Goal: Information Seeking & Learning: Find specific fact

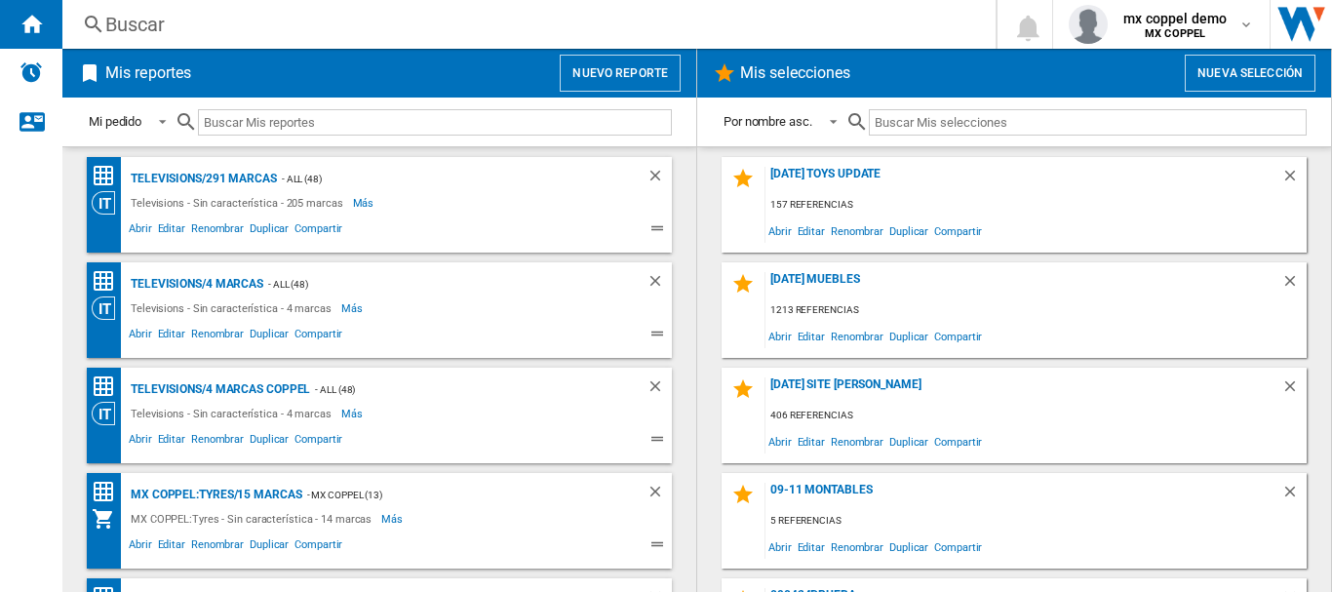
click at [353, 19] on div "Buscar" at bounding box center [525, 24] width 840 height 27
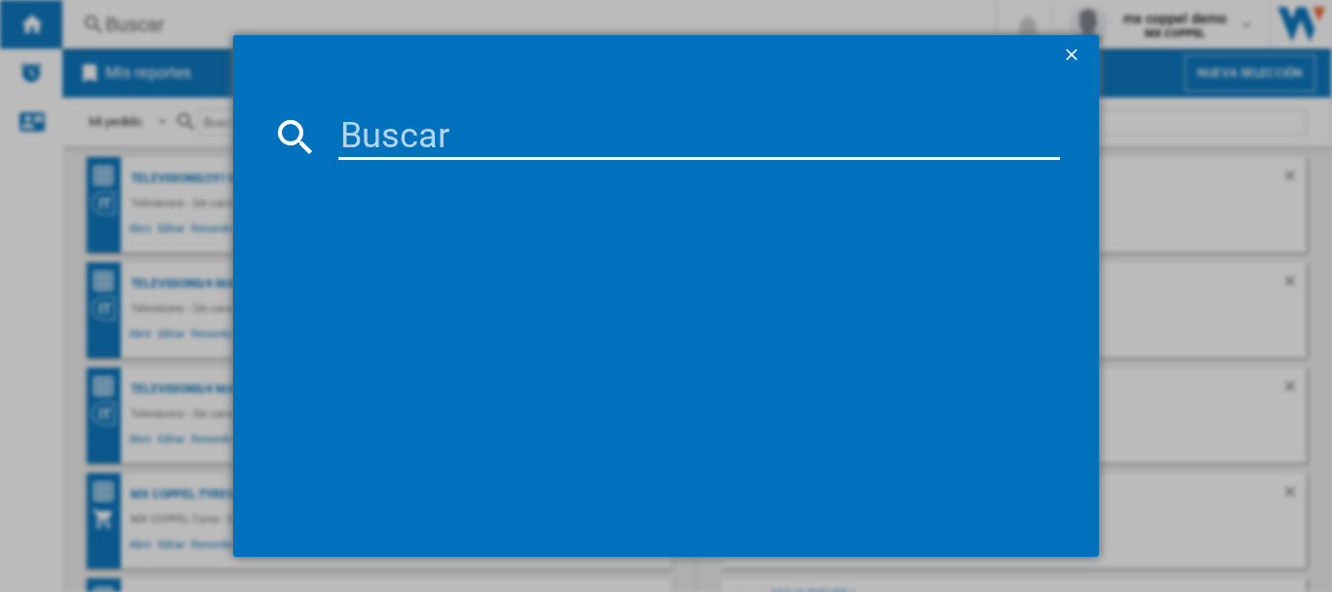
click at [1073, 48] on ng-md-icon "getI18NText('BUTTONS.CLOSE_DIALOG')" at bounding box center [1073, 56] width 23 height 23
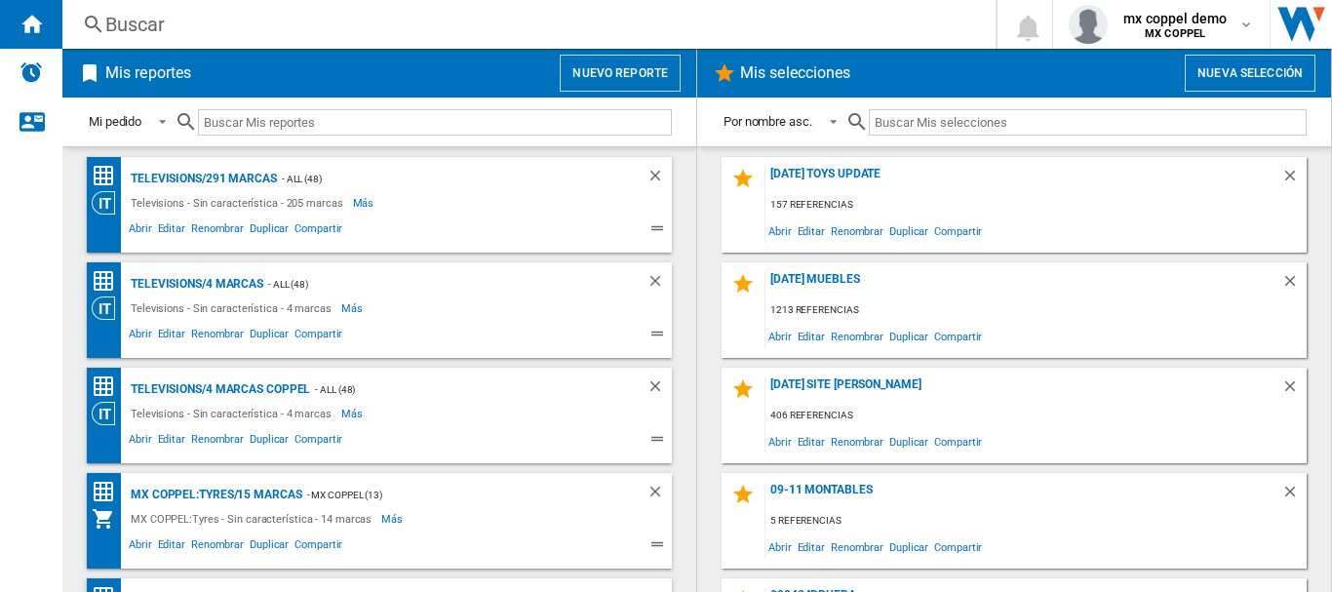
click at [402, 22] on div "Buscar" at bounding box center [525, 24] width 840 height 27
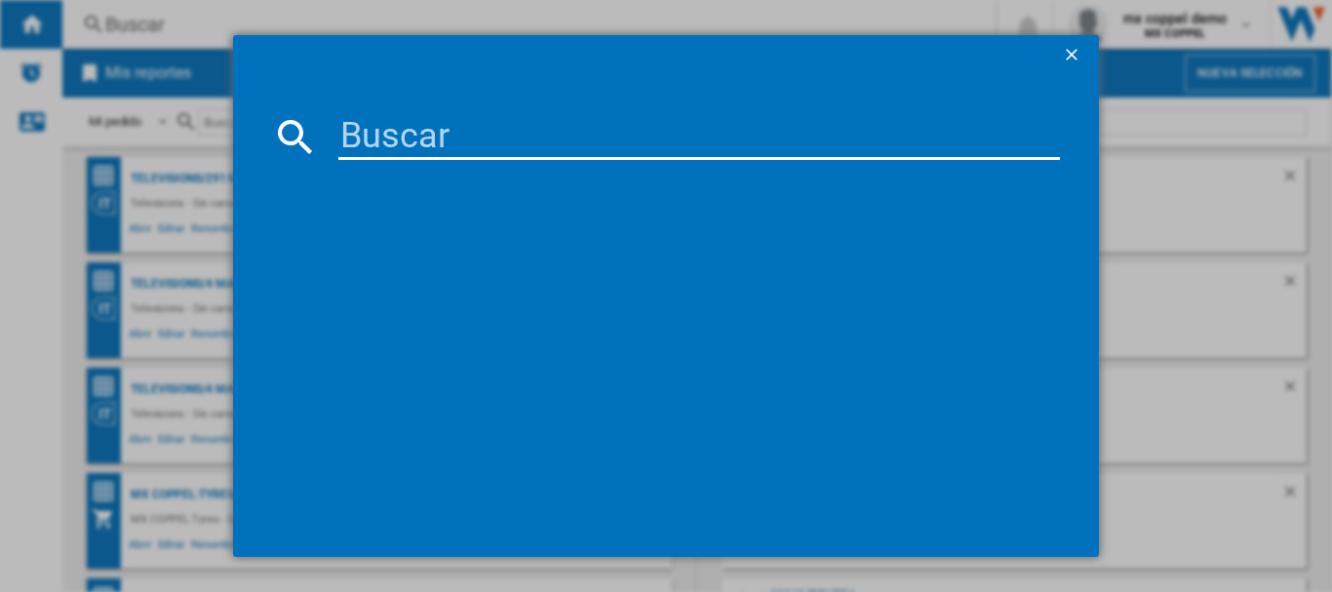
click at [416, 132] on input at bounding box center [699, 136] width 722 height 47
paste input "SONY SRSXP700 BLACK"
type input "SONY SRSXP700 BLACK"
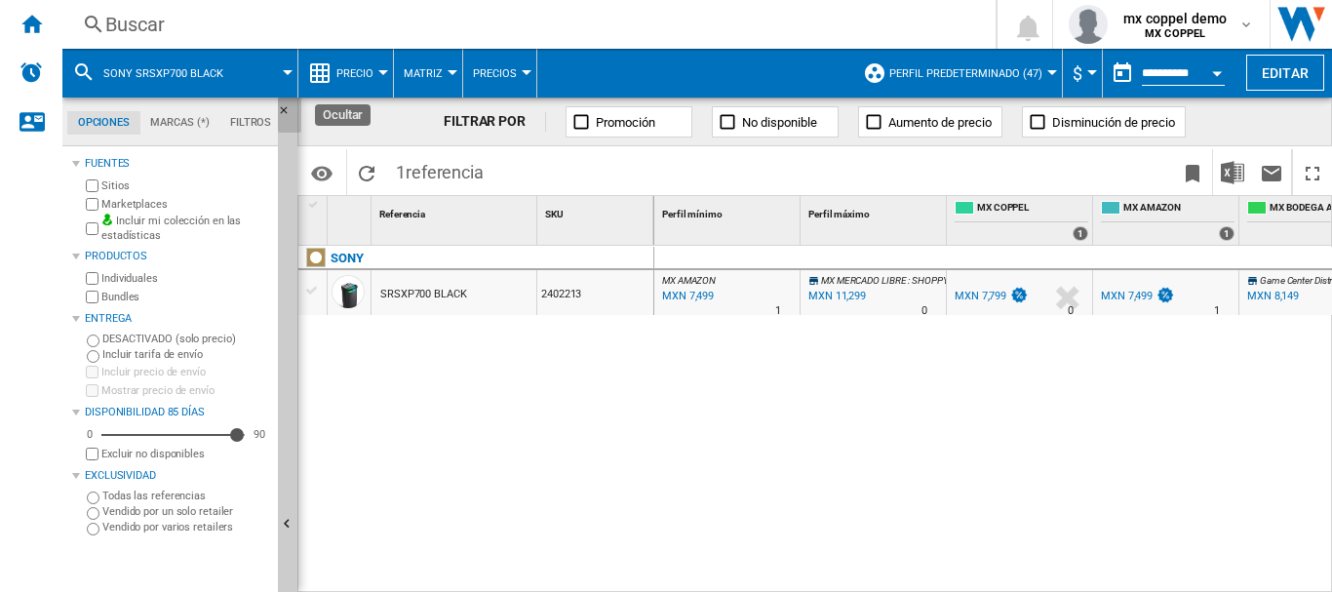
click at [287, 111] on ng-md-icon "Ocultar" at bounding box center [289, 115] width 23 height 23
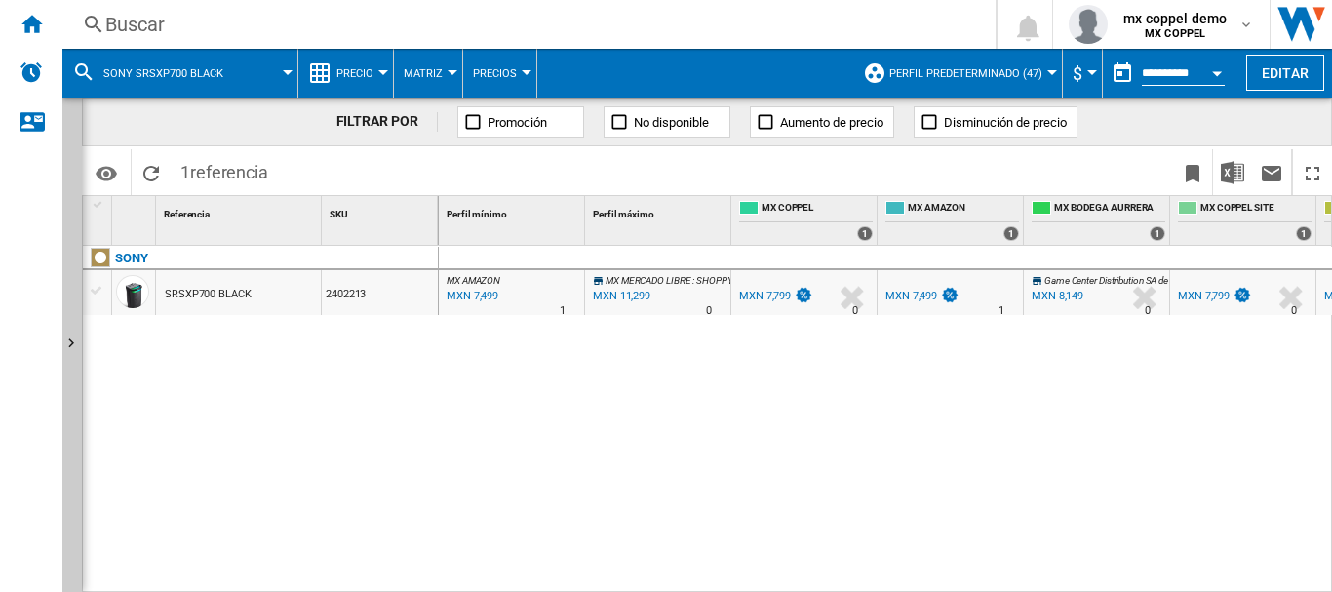
click at [982, 70] on span "Perfil predeterminado (47)" at bounding box center [965, 73] width 153 height 13
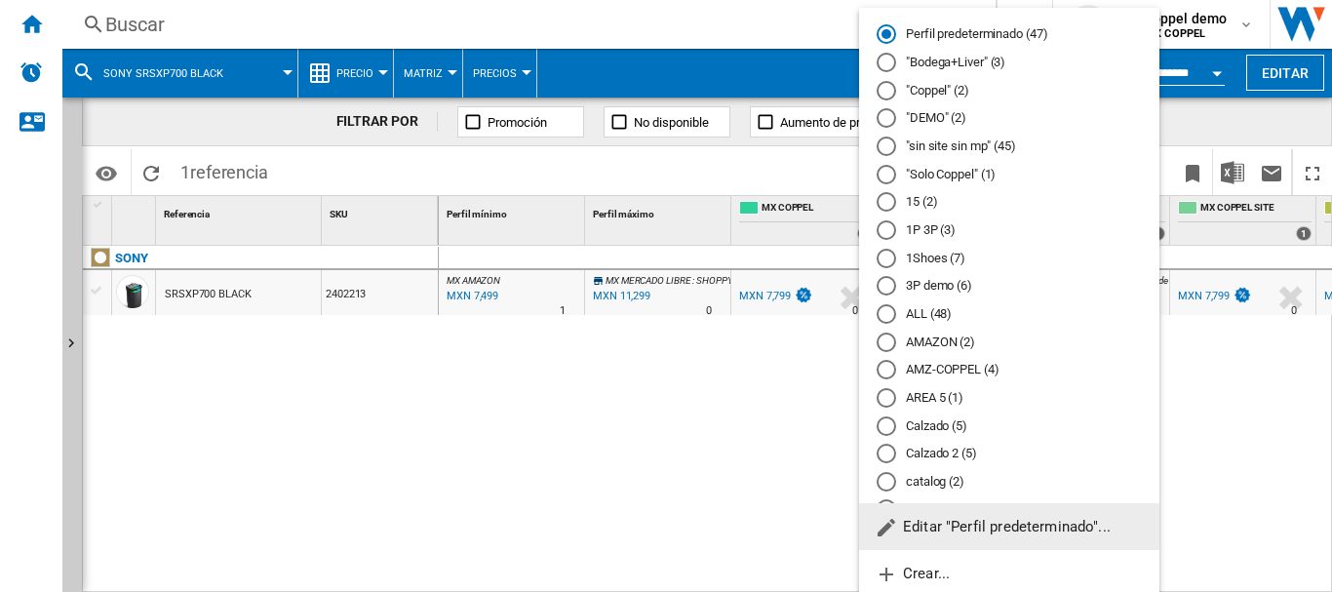
click at [687, 406] on md-backdrop at bounding box center [666, 296] width 1332 height 592
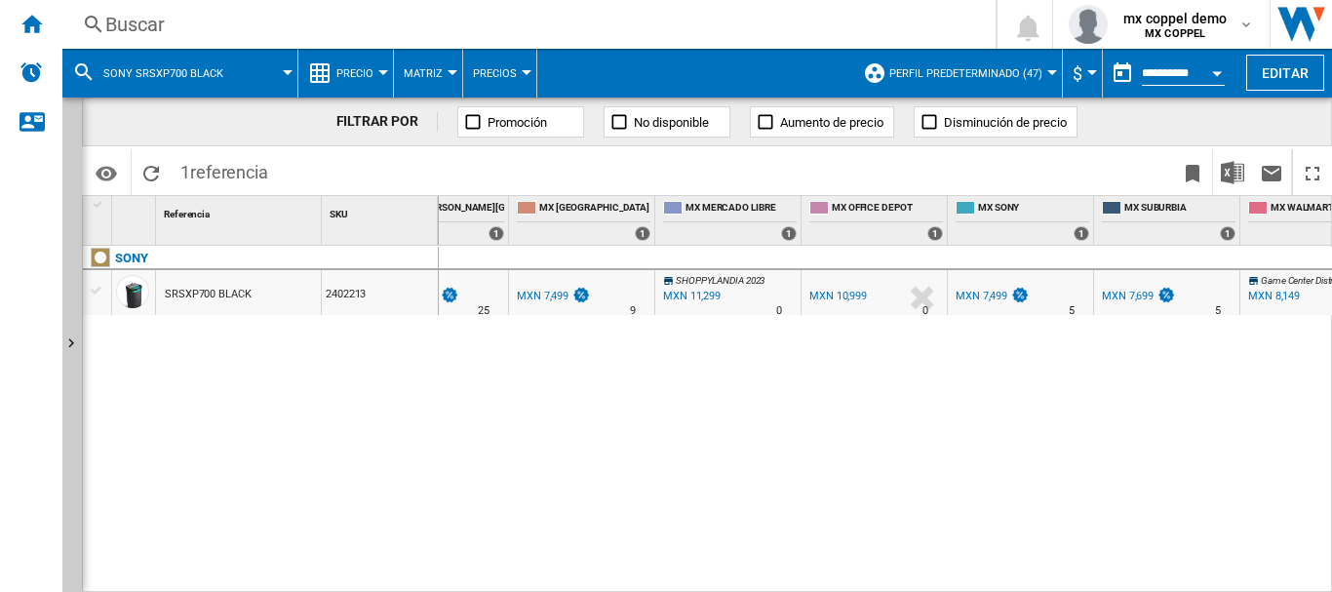
scroll to position [0, 1007]
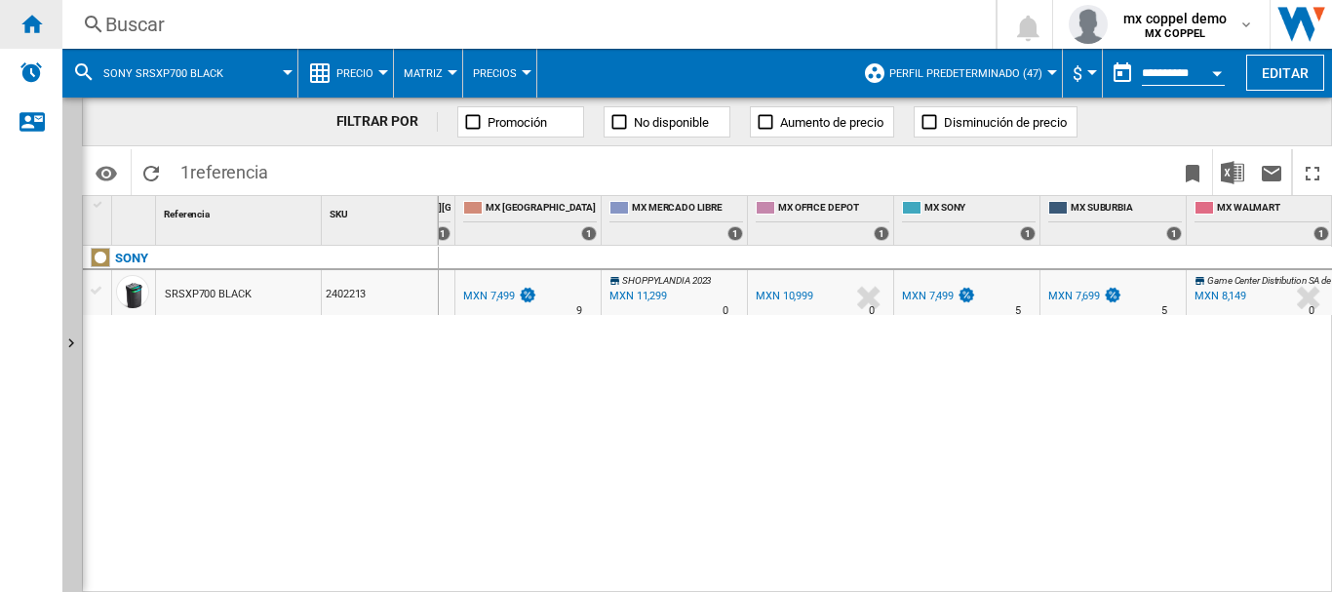
click at [15, 20] on div "Inicio" at bounding box center [31, 24] width 62 height 49
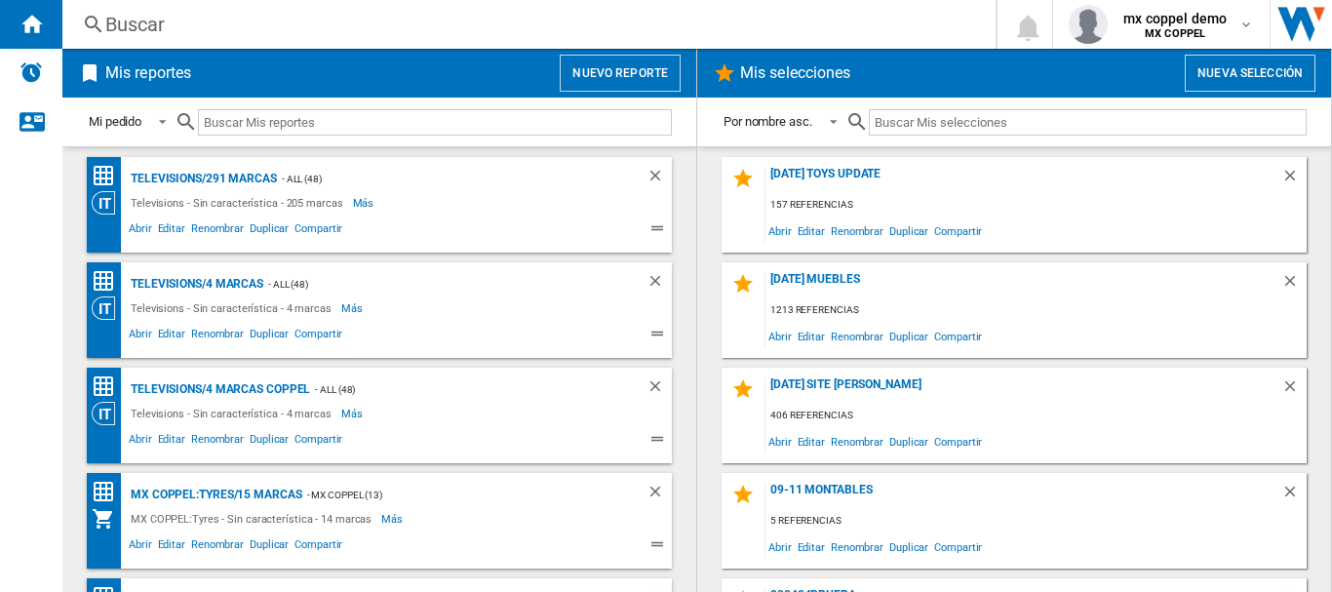
click at [216, 14] on div "Buscar" at bounding box center [525, 24] width 840 height 27
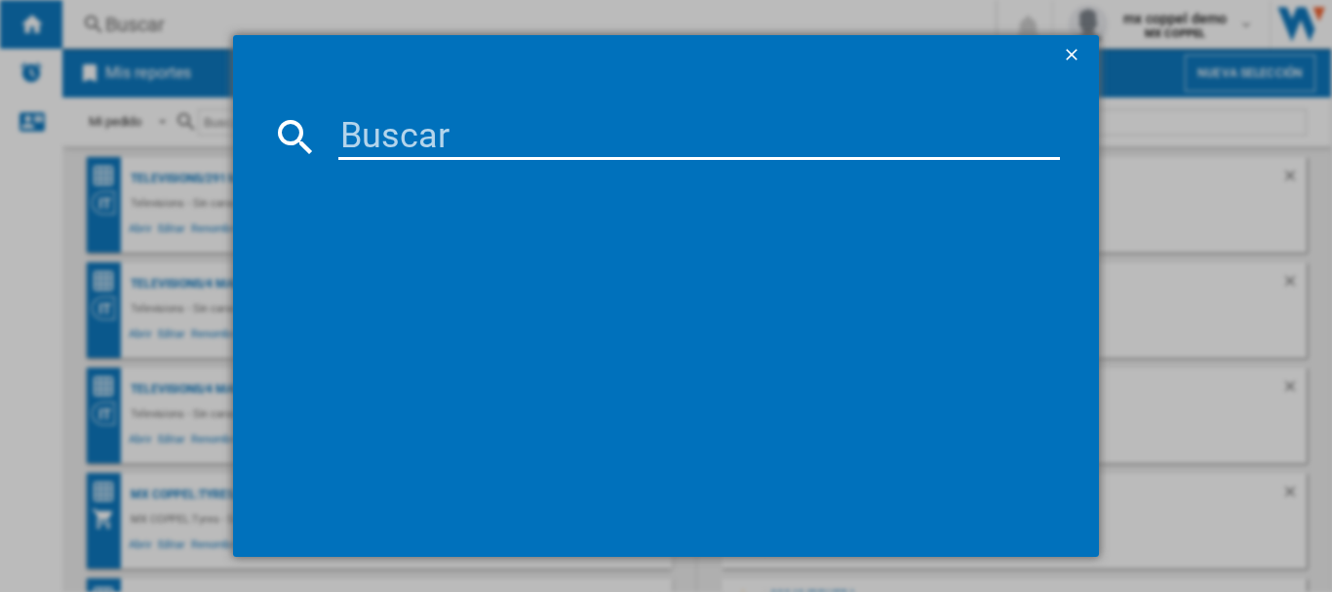
click at [434, 128] on input at bounding box center [699, 136] width 722 height 47
